Goal: Task Accomplishment & Management: Manage account settings

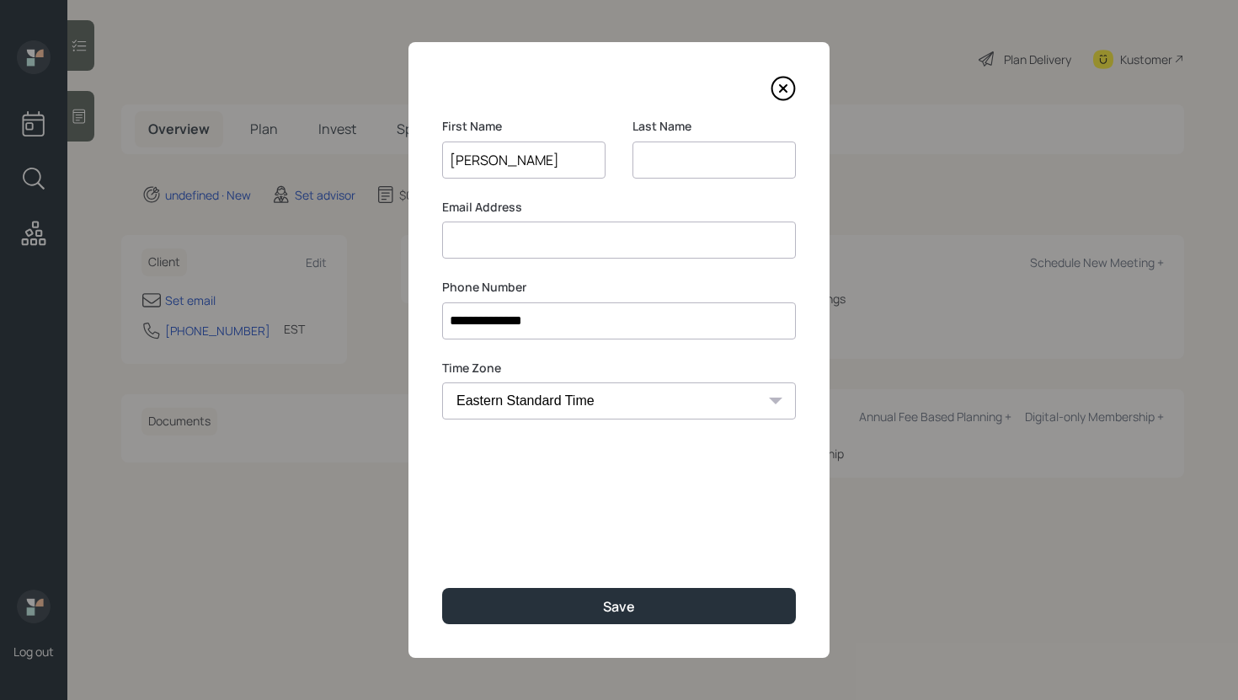
type input "[PERSON_NAME]"
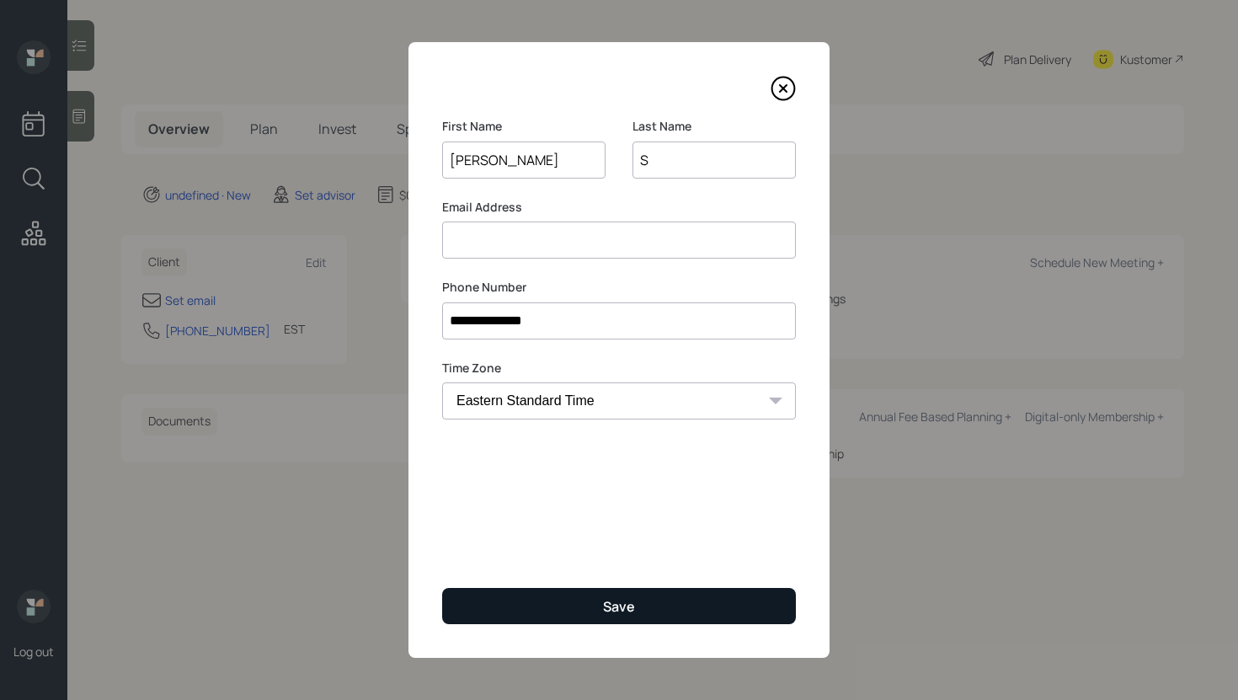
type input "S"
click at [605, 613] on div "Save" at bounding box center [619, 606] width 32 height 19
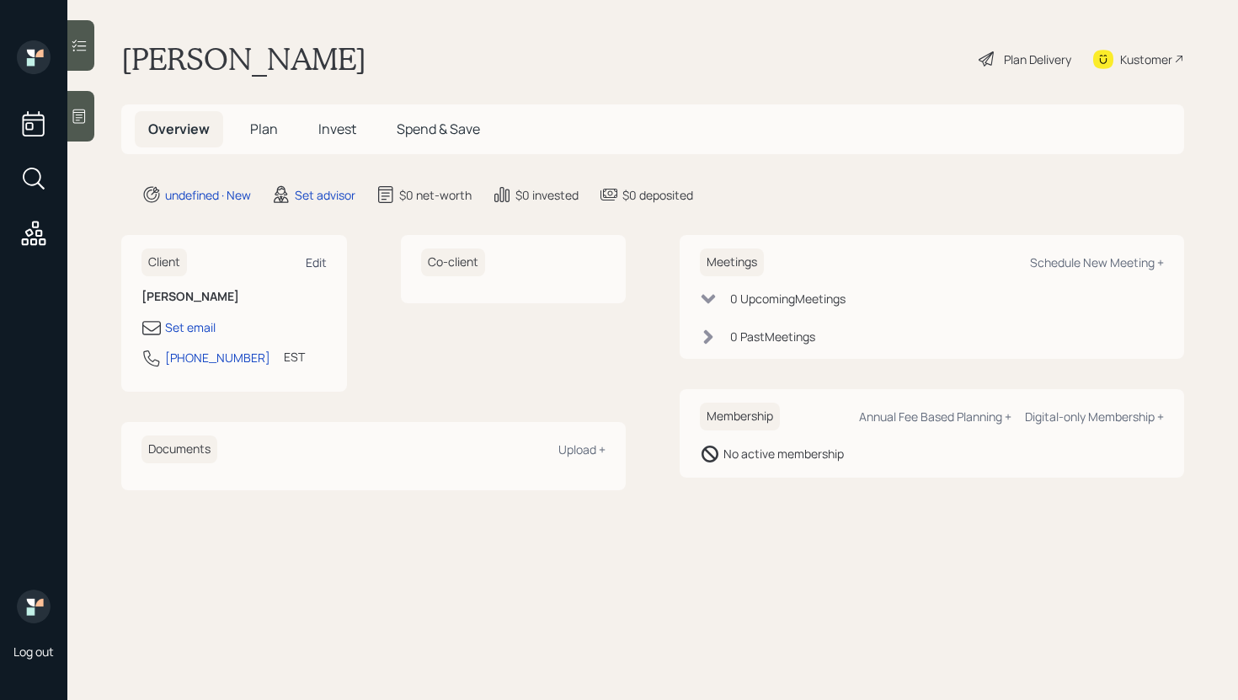
click at [322, 262] on div "Edit" at bounding box center [316, 262] width 21 height 16
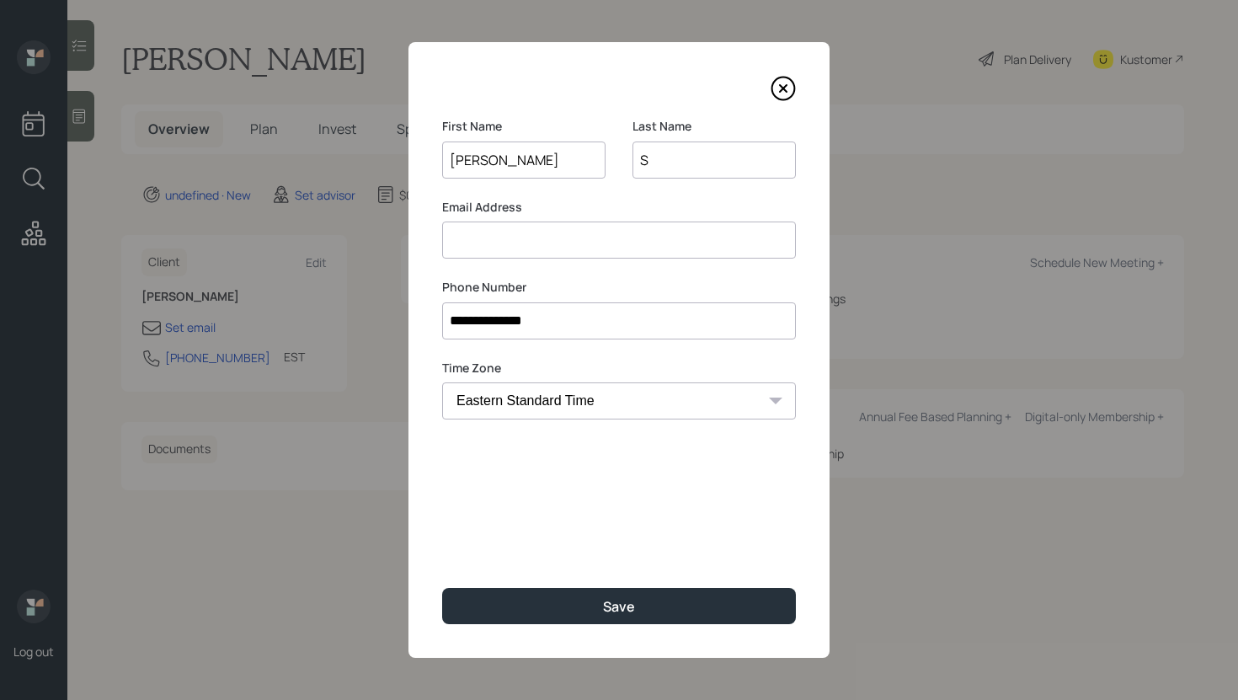
click at [586, 243] on input at bounding box center [619, 239] width 354 height 37
click at [478, 240] on input "[EMAIL_ADDRESS][DOMAIN_NAME]" at bounding box center [619, 239] width 354 height 37
click at [562, 474] on div "**********" at bounding box center [618, 350] width 421 height 616
click at [482, 247] on input "[EMAIL_ADDRESS][DOMAIN_NAME]" at bounding box center [619, 239] width 354 height 37
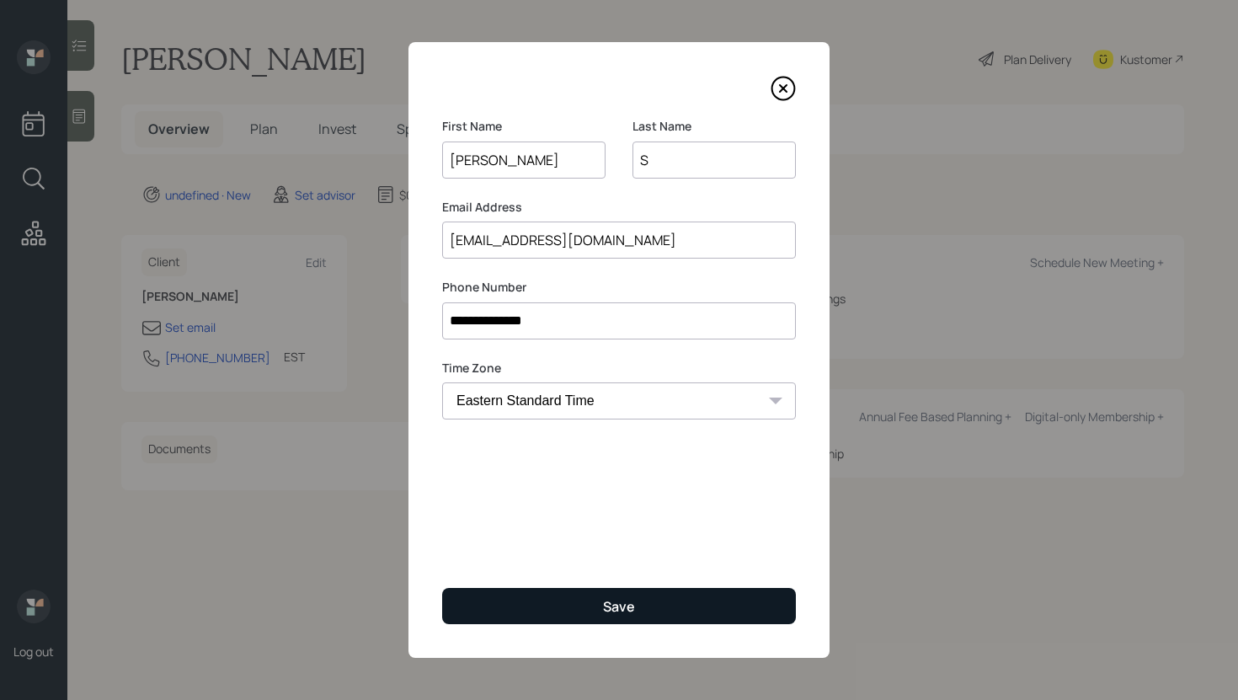
type input "[EMAIL_ADDRESS][DOMAIN_NAME]"
click at [557, 599] on button "Save" at bounding box center [619, 606] width 354 height 36
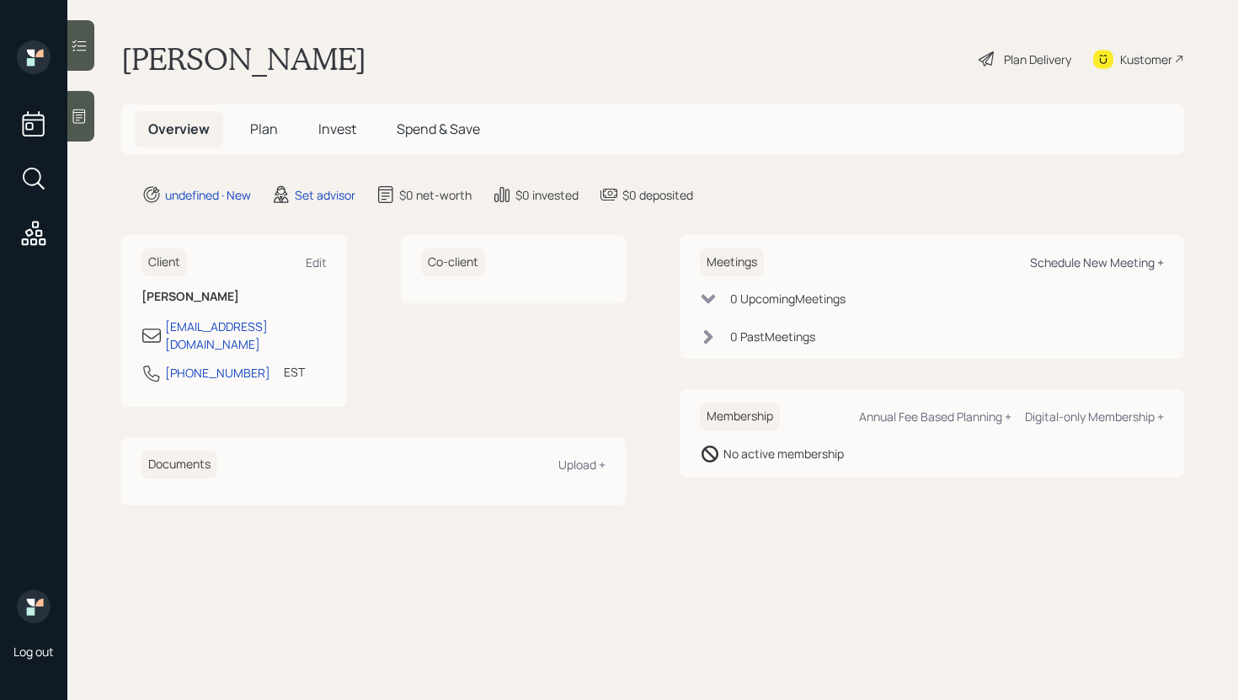
click at [1125, 263] on div "Schedule New Meeting +" at bounding box center [1097, 262] width 134 height 16
select select "round-[PERSON_NAME]"
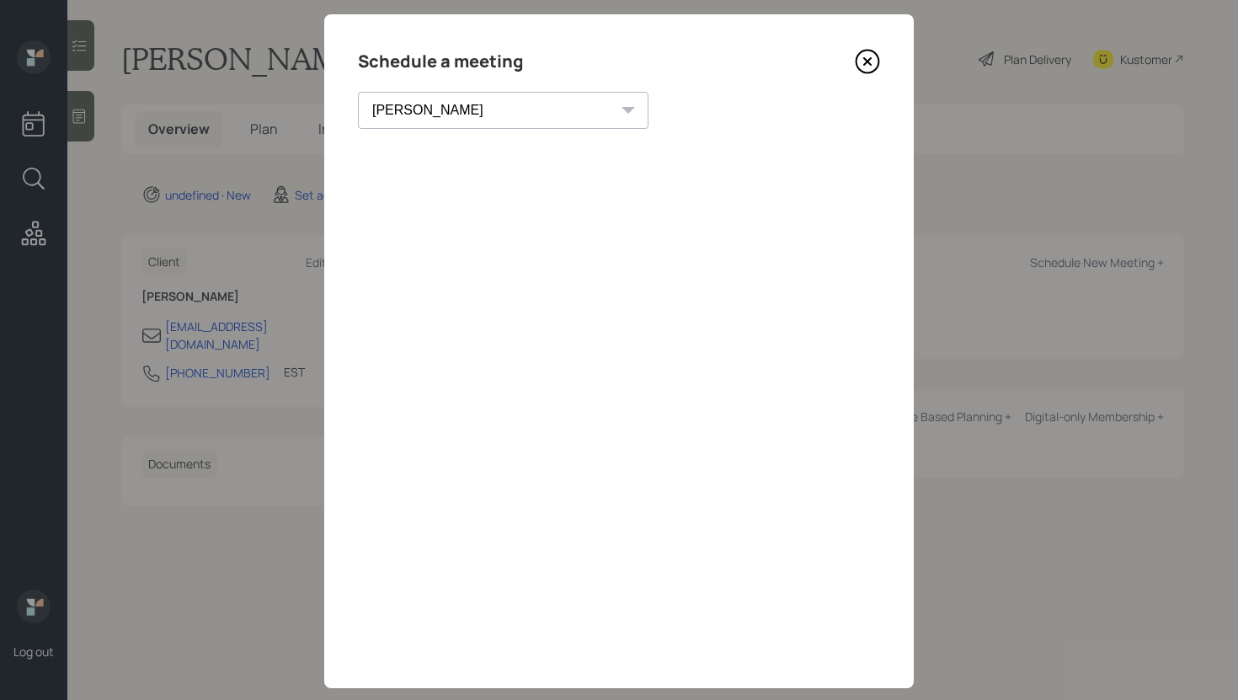
scroll to position [35, 0]
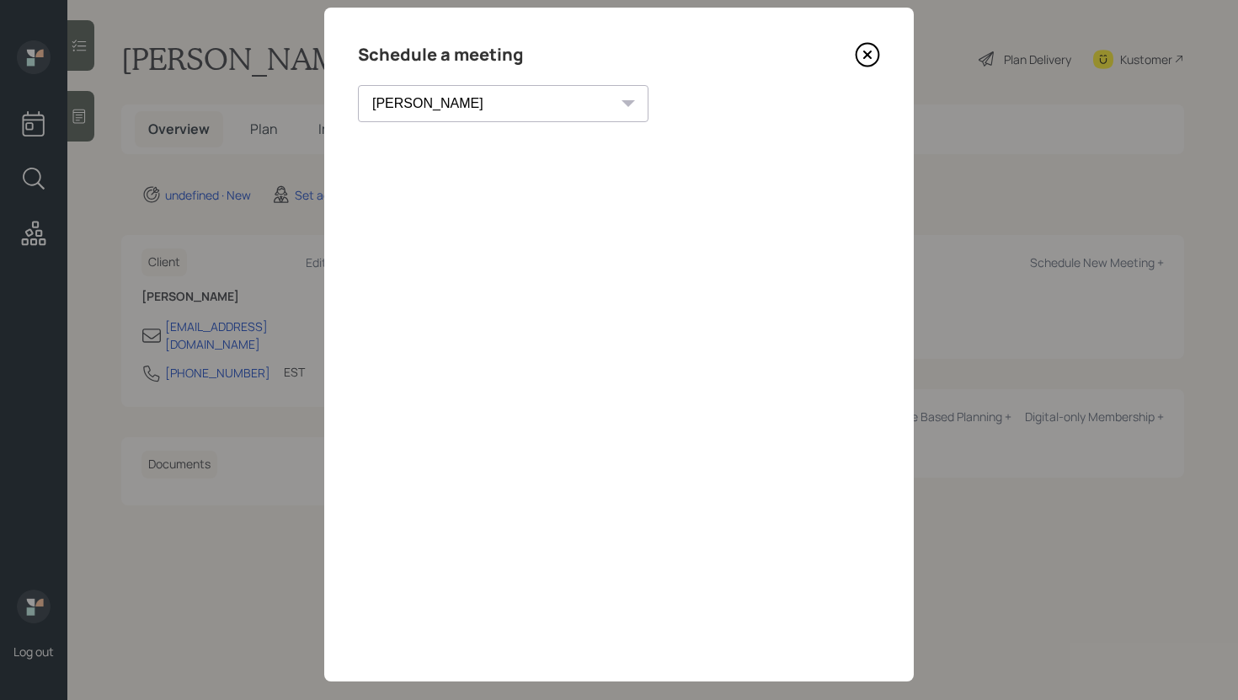
click at [871, 47] on icon at bounding box center [867, 54] width 25 height 25
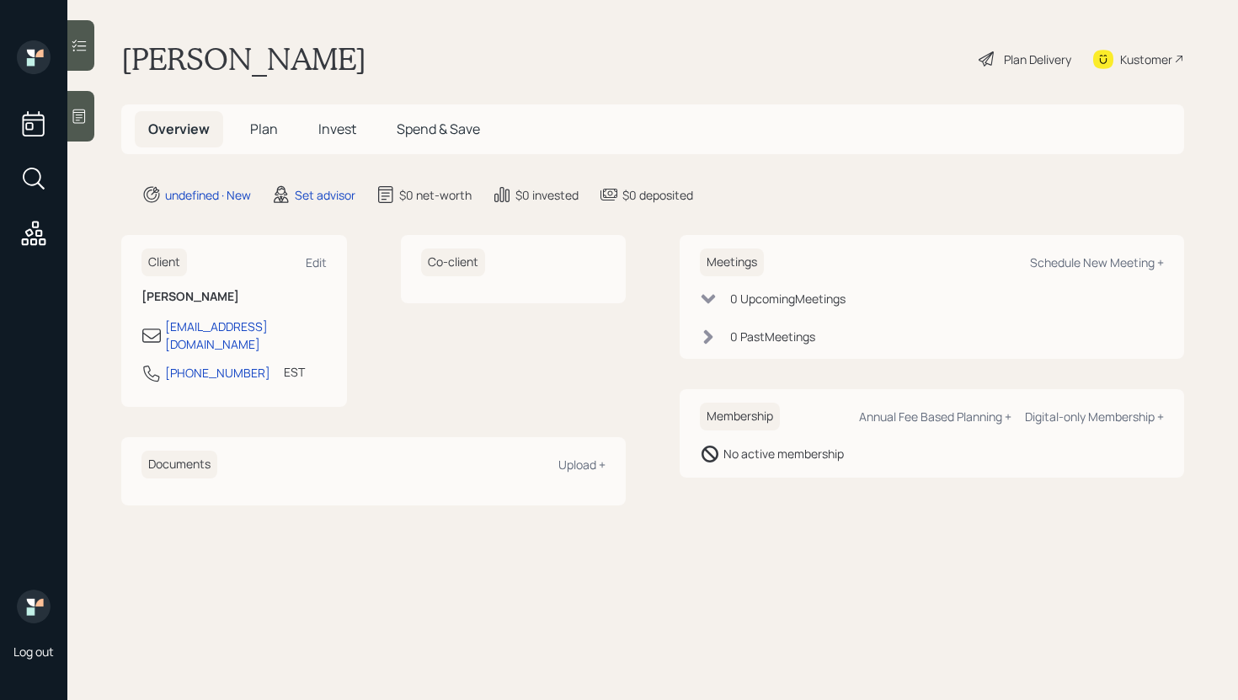
click at [80, 115] on icon at bounding box center [79, 116] width 13 height 14
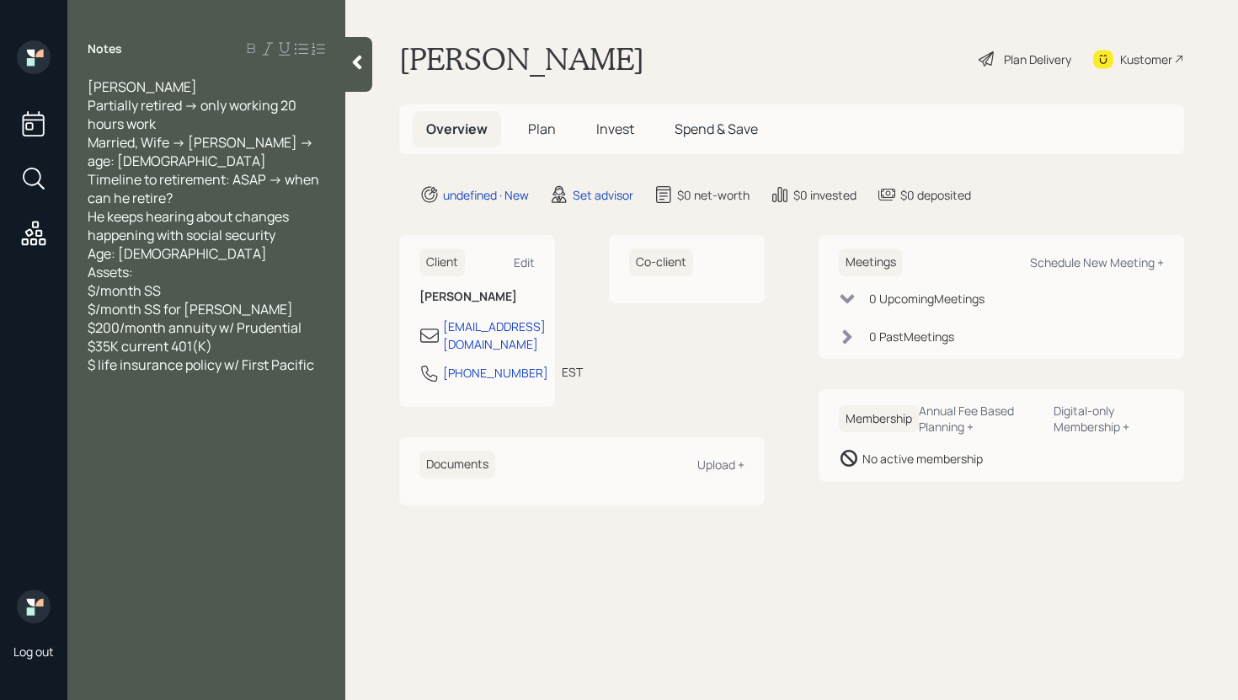
click at [369, 70] on div at bounding box center [358, 64] width 27 height 55
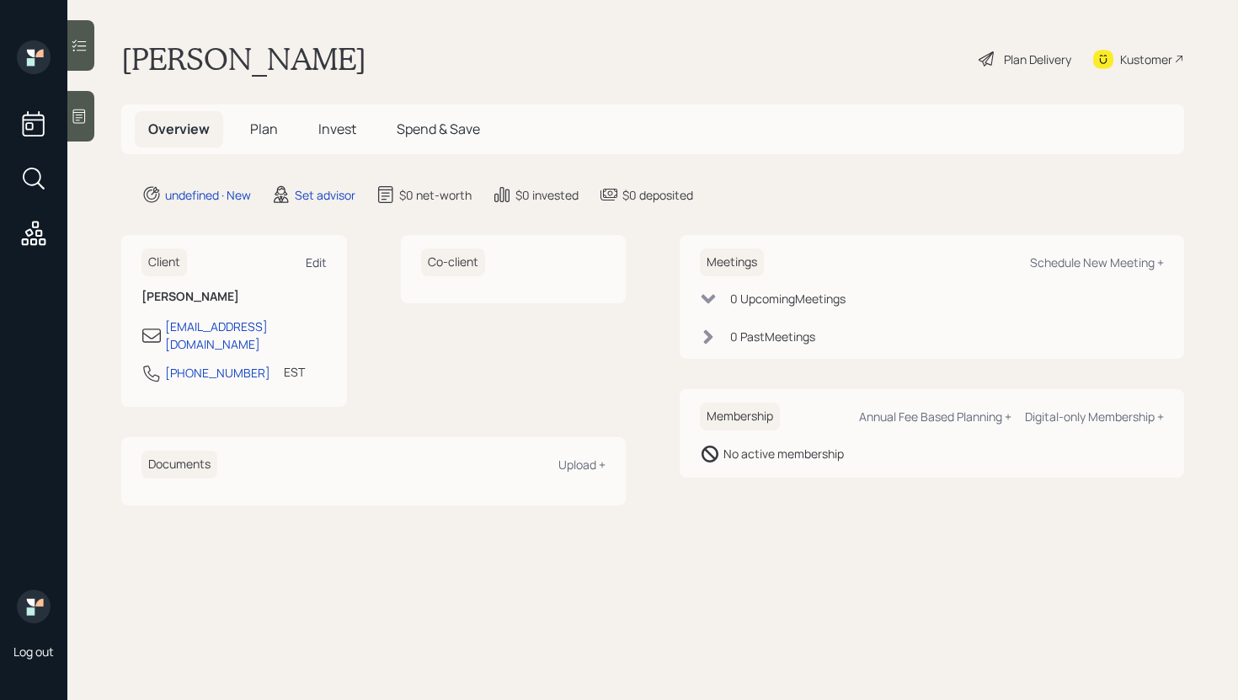
click at [317, 262] on div "Edit" at bounding box center [316, 262] width 21 height 16
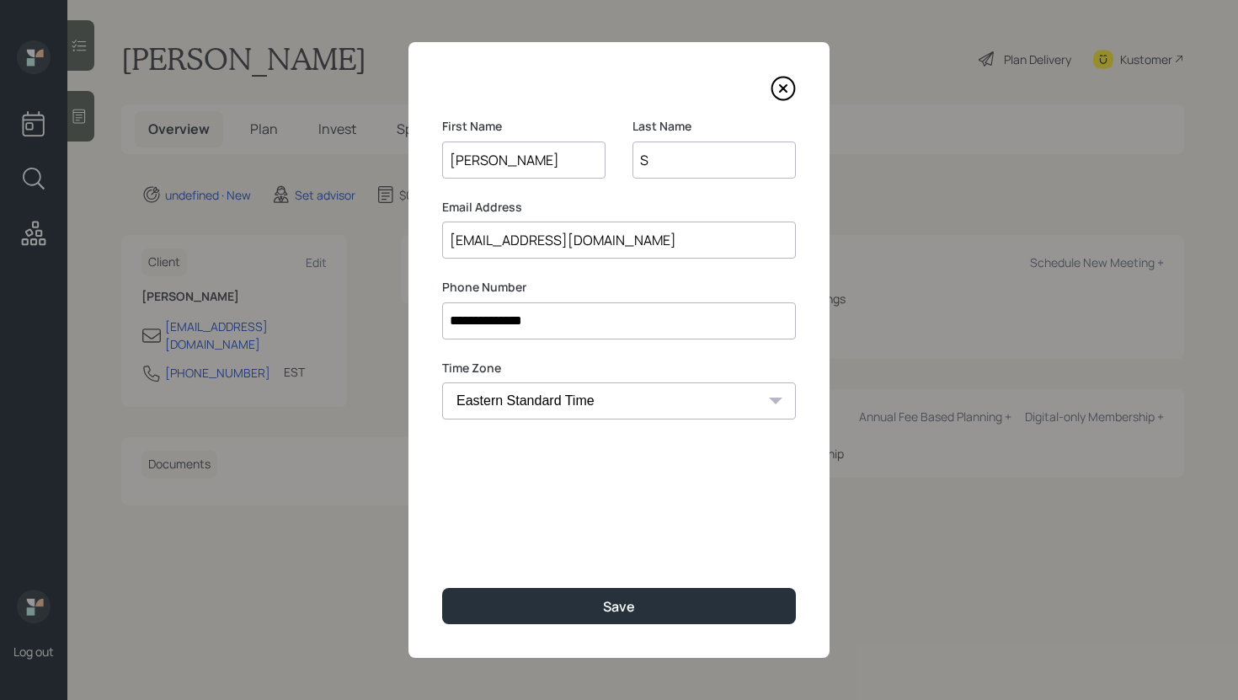
click at [577, 250] on input "[EMAIL_ADDRESS][DOMAIN_NAME]" at bounding box center [619, 239] width 354 height 37
click at [485, 243] on input "[EMAIL_ADDRESS][DOMAIN_NAME]" at bounding box center [619, 239] width 354 height 37
click at [499, 244] on input "[EMAIL_ADDRESS][DOMAIN_NAME]" at bounding box center [619, 239] width 354 height 37
type input "[EMAIL_ADDRESS][DOMAIN_NAME]"
click at [509, 241] on input "[EMAIL_ADDRESS][DOMAIN_NAME]" at bounding box center [619, 239] width 354 height 37
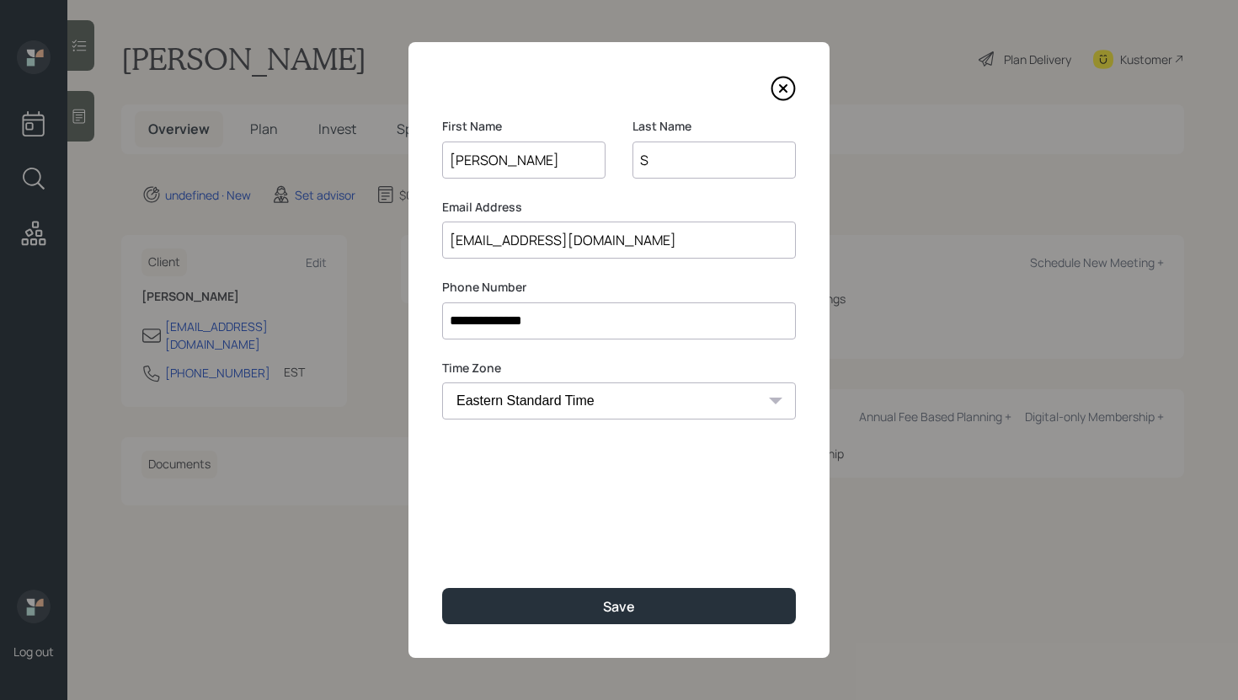
click at [493, 245] on input "[EMAIL_ADDRESS][DOMAIN_NAME]" at bounding box center [619, 239] width 354 height 37
click at [510, 235] on input "[EMAIL_ADDRESS][DOMAIN_NAME]" at bounding box center [619, 239] width 354 height 37
click at [492, 243] on input "[EMAIL_ADDRESS][DOMAIN_NAME]" at bounding box center [619, 239] width 354 height 37
click at [514, 239] on input "[EMAIL_ADDRESS][DOMAIN_NAME]" at bounding box center [619, 239] width 354 height 37
click at [680, 157] on input "S" at bounding box center [713, 159] width 163 height 37
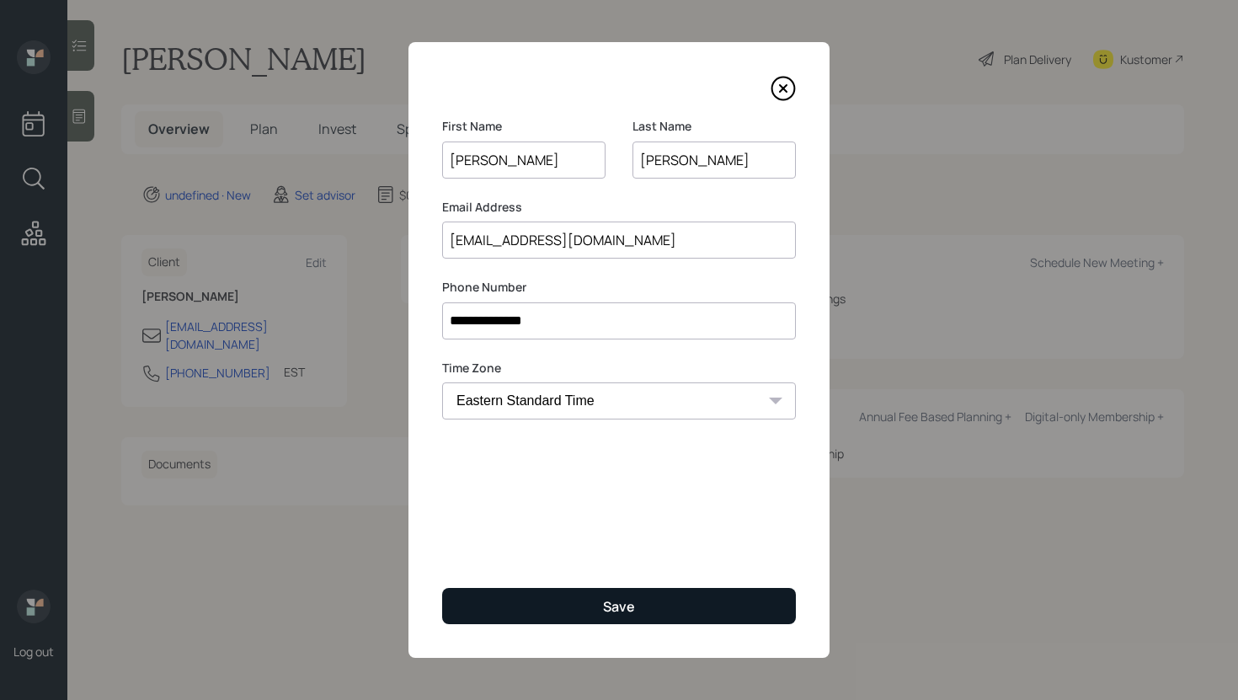
type input "[PERSON_NAME]"
click at [563, 614] on button "Save" at bounding box center [619, 606] width 354 height 36
